Goal: Information Seeking & Learning: Learn about a topic

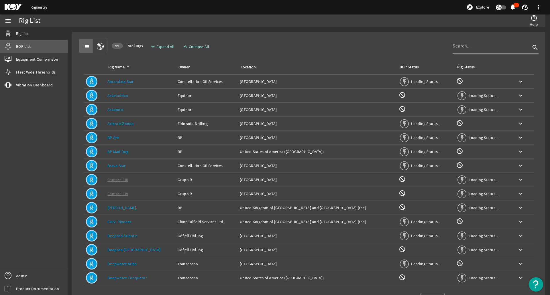
click at [40, 52] on link "BOP List" at bounding box center [34, 46] width 68 height 13
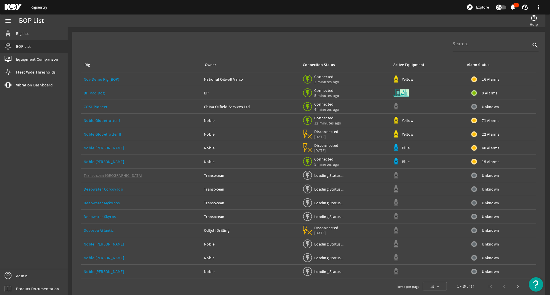
click at [482, 80] on span "16 Alarms" at bounding box center [490, 80] width 17 height 6
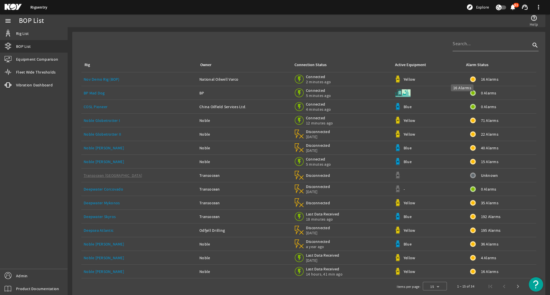
click at [470, 79] on mat-icon at bounding box center [473, 80] width 6 height 6
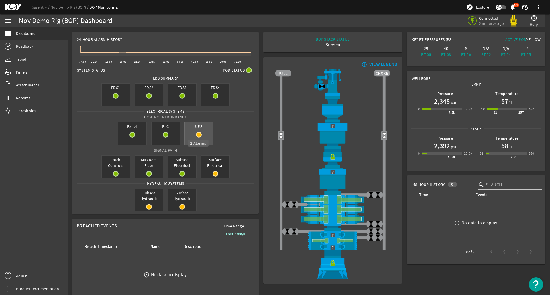
click at [198, 137] on mat-icon at bounding box center [199, 135] width 6 height 6
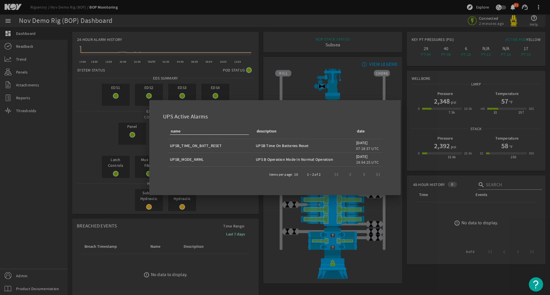
click at [258, 89] on div at bounding box center [275, 147] width 550 height 295
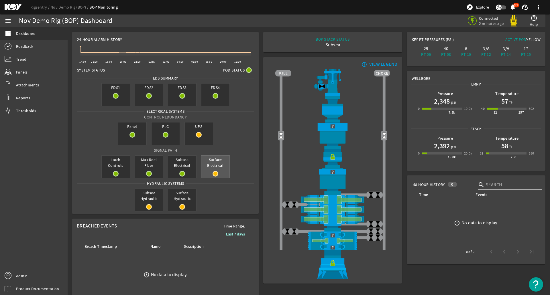
click at [219, 171] on div "Surface Electrical" at bounding box center [215, 167] width 29 height 23
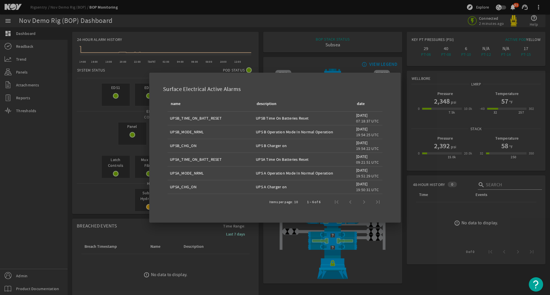
click at [256, 56] on div at bounding box center [275, 147] width 550 height 295
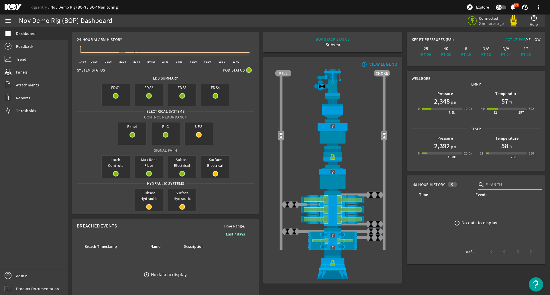
click at [71, 9] on link "Nov Demo Rig (BOP)" at bounding box center [69, 7] width 39 height 5
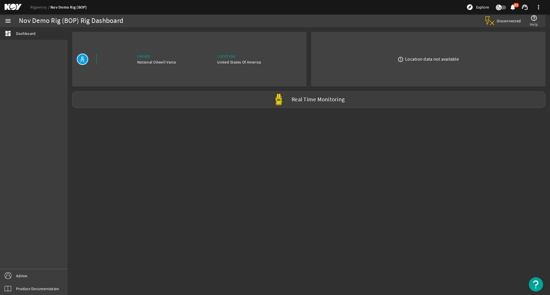
click at [14, 7] on mat-icon at bounding box center [18, 7] width 26 height 7
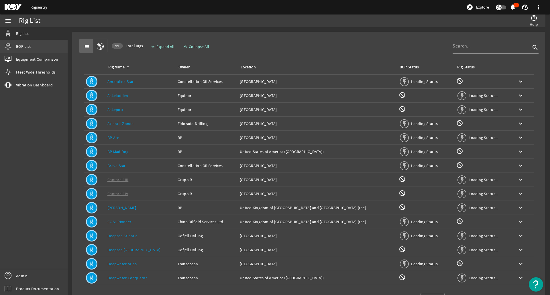
click at [30, 49] on link "BOP List" at bounding box center [34, 46] width 68 height 13
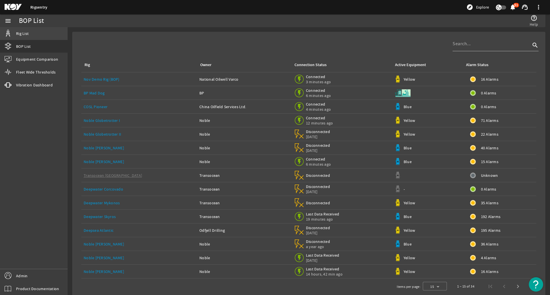
click at [23, 33] on span "Rig List" at bounding box center [22, 34] width 13 height 6
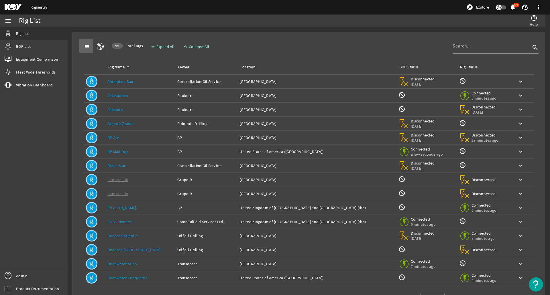
click at [260, 76] on td "Location: [GEOGRAPHIC_DATA]" at bounding box center [316, 82] width 159 height 14
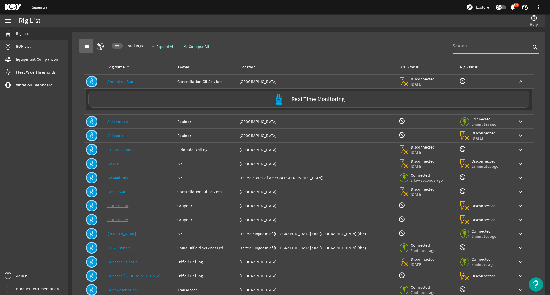
click at [262, 78] on td "Location: [GEOGRAPHIC_DATA]" at bounding box center [316, 82] width 159 height 14
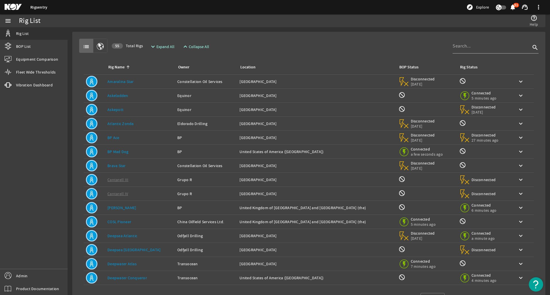
click at [262, 107] on div "Location: [GEOGRAPHIC_DATA]" at bounding box center [317, 110] width 154 height 6
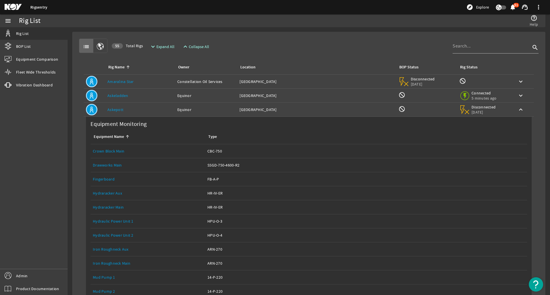
click at [262, 107] on div "Location: [GEOGRAPHIC_DATA]" at bounding box center [317, 110] width 154 height 6
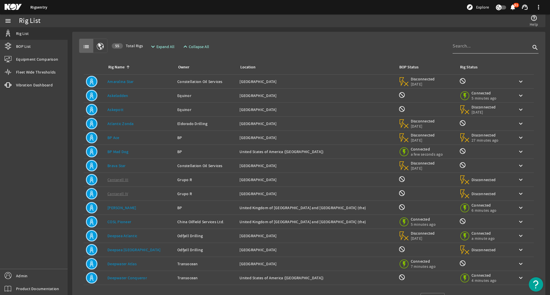
click at [464, 50] on div at bounding box center [492, 46] width 78 height 15
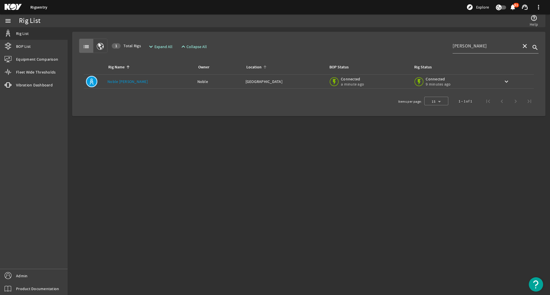
click at [294, 69] on div "Location" at bounding box center [284, 67] width 77 height 6
click at [292, 77] on td "Location: [GEOGRAPHIC_DATA]" at bounding box center [284, 82] width 83 height 14
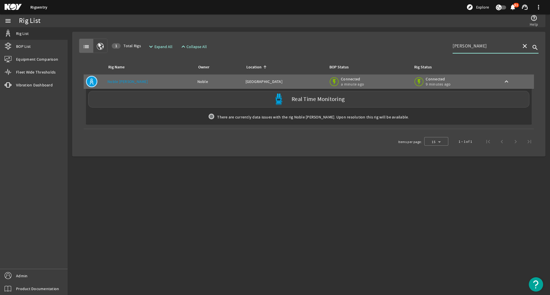
drag, startPoint x: 472, startPoint y: 45, endPoint x: 413, endPoint y: 46, distance: 59.3
click at [413, 46] on div "list 1 Total Rigs expand_more Expand All expand_less Collapse All [PERSON_NAME]…" at bounding box center [309, 46] width 460 height 14
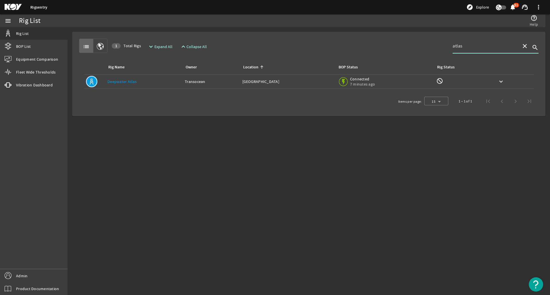
type input "atlas"
click at [242, 85] on td "Location: [GEOGRAPHIC_DATA]" at bounding box center [287, 82] width 95 height 14
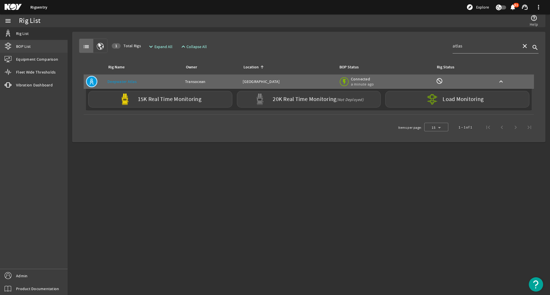
click at [32, 49] on link "BOP List" at bounding box center [34, 46] width 68 height 13
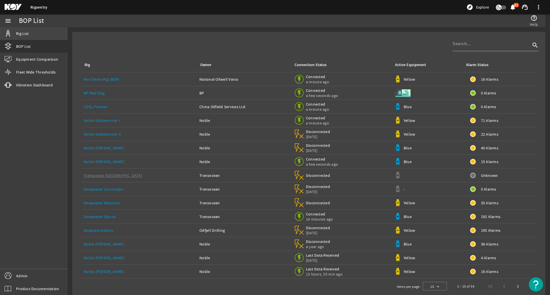
click at [45, 36] on link "Rig List" at bounding box center [34, 33] width 68 height 13
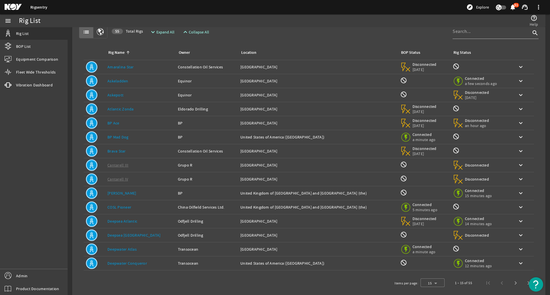
scroll to position [22, 0]
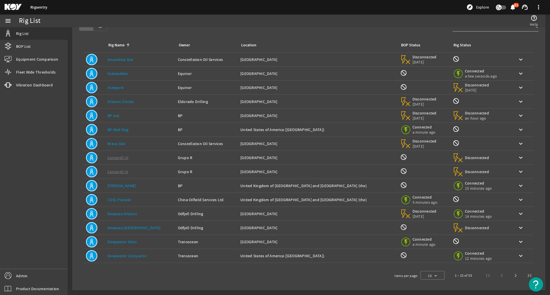
click at [212, 199] on div "Owner: China Oilfield Services Ltd." at bounding box center [207, 200] width 58 height 6
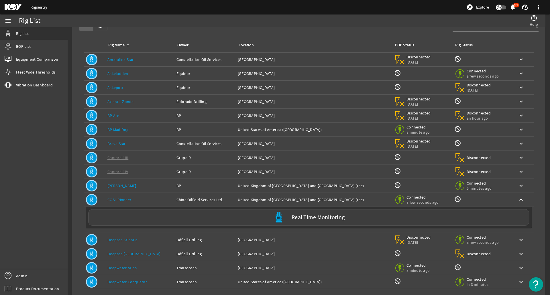
click at [248, 198] on div "Location: [GEOGRAPHIC_DATA] and [GEOGRAPHIC_DATA] ([GEOGRAPHIC_DATA])" at bounding box center [314, 200] width 152 height 6
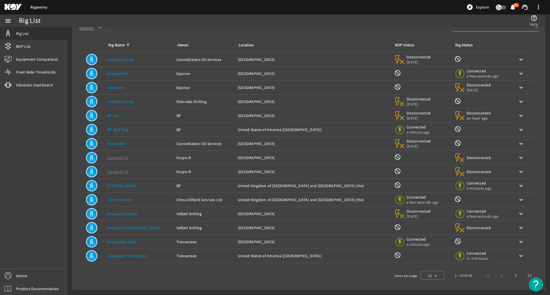
click at [243, 184] on div "Location: [GEOGRAPHIC_DATA] and [GEOGRAPHIC_DATA] ([GEOGRAPHIC_DATA])" at bounding box center [314, 186] width 152 height 6
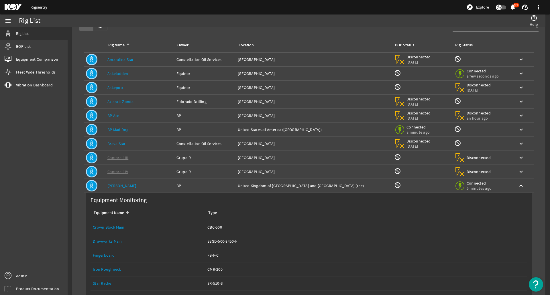
click at [243, 184] on div "Location: [GEOGRAPHIC_DATA] and [GEOGRAPHIC_DATA] ([GEOGRAPHIC_DATA])" at bounding box center [314, 186] width 152 height 6
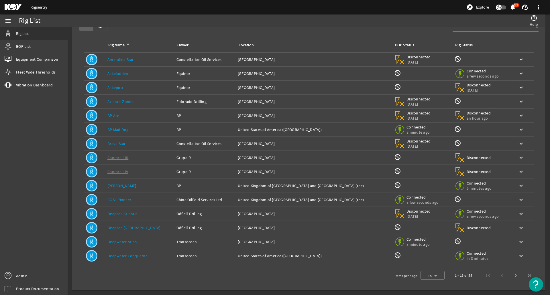
click at [238, 131] on div "Location: [GEOGRAPHIC_DATA] ([GEOGRAPHIC_DATA])" at bounding box center [314, 130] width 152 height 6
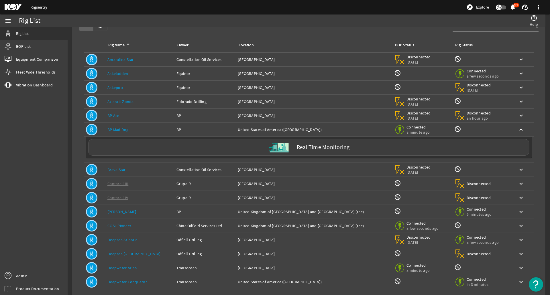
click at [238, 131] on div "Location: [GEOGRAPHIC_DATA] ([GEOGRAPHIC_DATA])" at bounding box center [314, 130] width 152 height 6
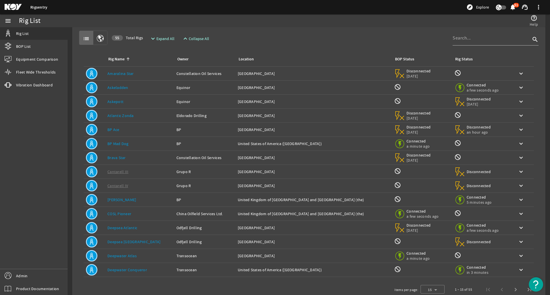
scroll to position [0, 0]
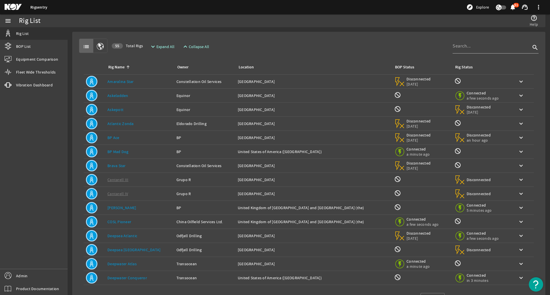
click at [203, 99] on td "Owner: Equinor" at bounding box center [204, 96] width 61 height 14
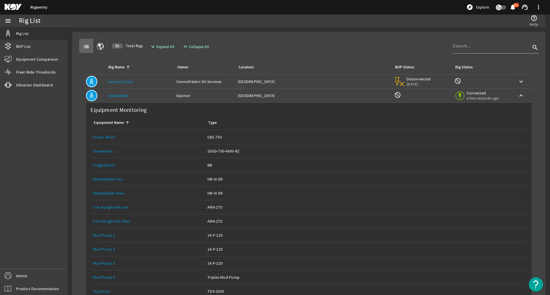
click at [204, 99] on td "Owner: Equinor" at bounding box center [204, 96] width 61 height 14
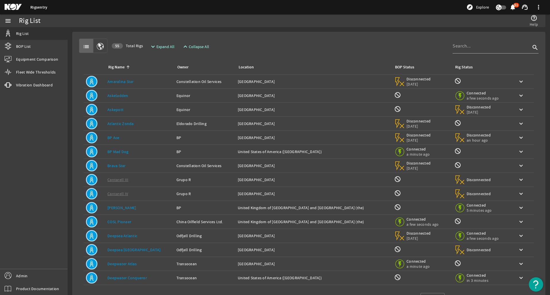
click at [202, 79] on div "Owner: Constellation Oil Services" at bounding box center [204, 82] width 57 height 6
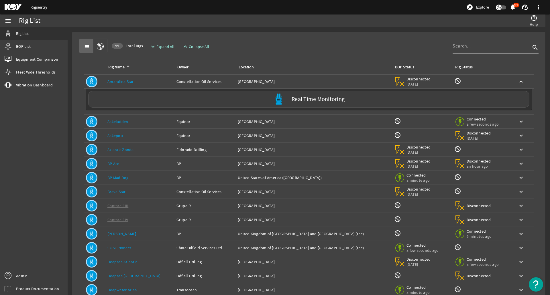
click at [202, 79] on div "Owner: Constellation Oil Services" at bounding box center [204, 82] width 57 height 6
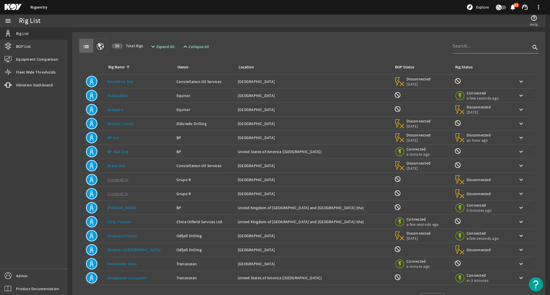
click at [189, 168] on div "Owner: Constellation Oil Services" at bounding box center [204, 166] width 57 height 6
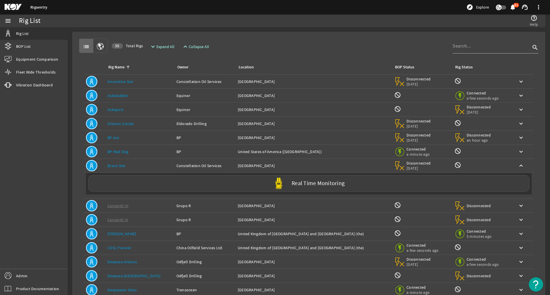
click at [189, 168] on div "Owner: Constellation Oil Services" at bounding box center [204, 166] width 57 height 6
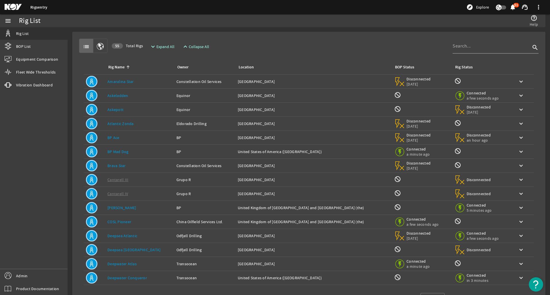
click at [194, 151] on div "Owner: BP" at bounding box center [204, 152] width 57 height 6
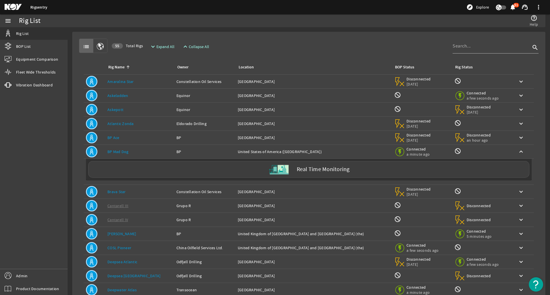
click at [194, 151] on div "Owner: BP" at bounding box center [204, 152] width 57 height 6
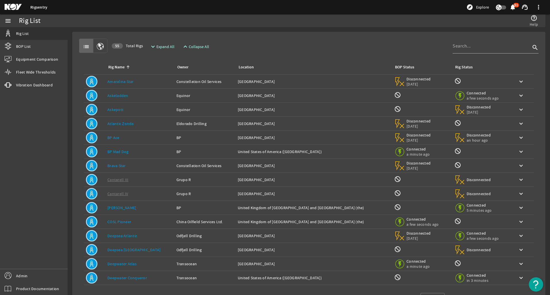
click at [194, 144] on td "Owner: BP" at bounding box center [204, 138] width 61 height 14
